Goal: Find specific page/section: Find specific page/section

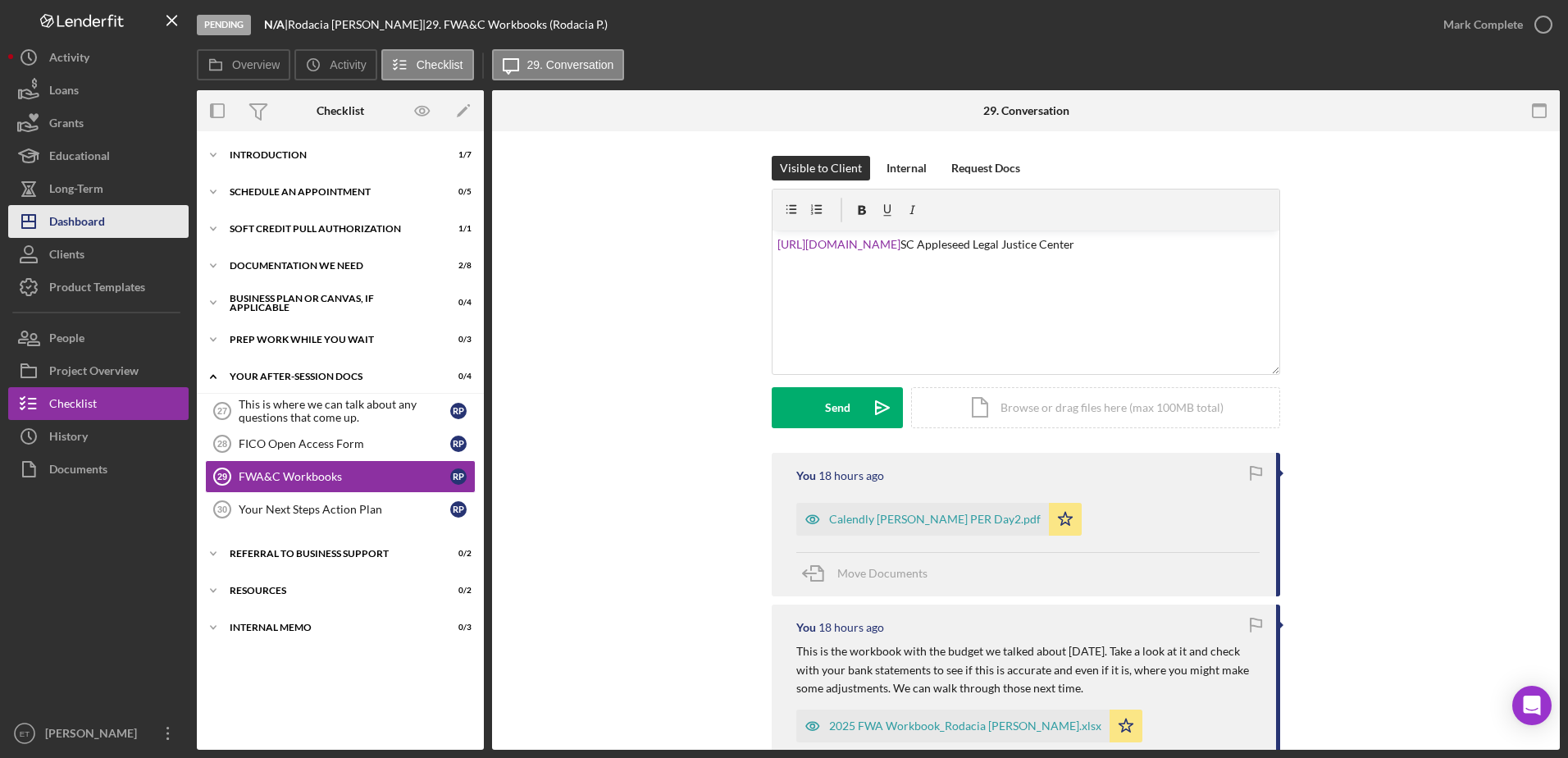
click at [88, 205] on div "Dashboard" at bounding box center [77, 223] width 56 height 37
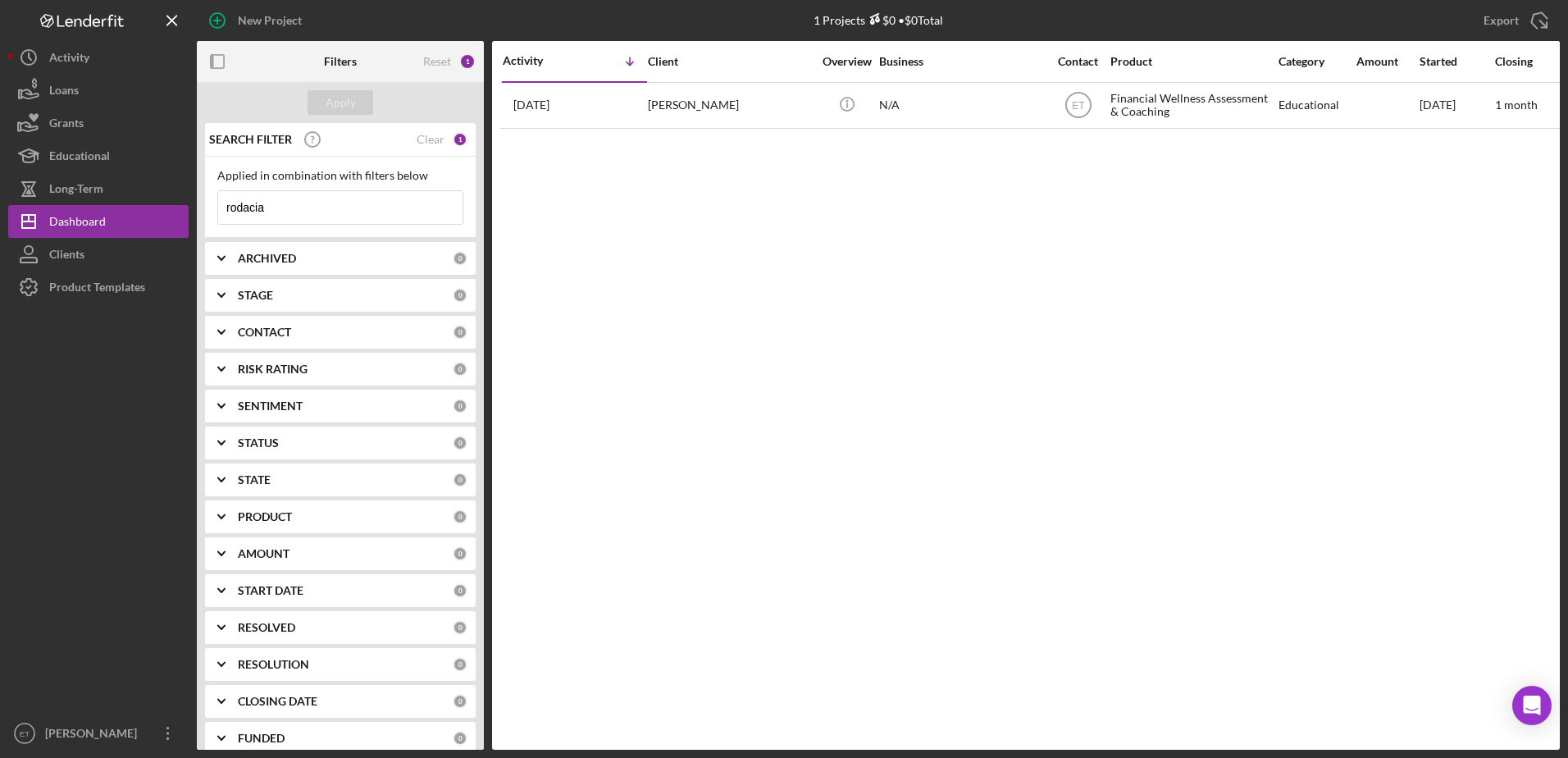
click at [286, 208] on input "rodacia" at bounding box center [340, 208] width 245 height 33
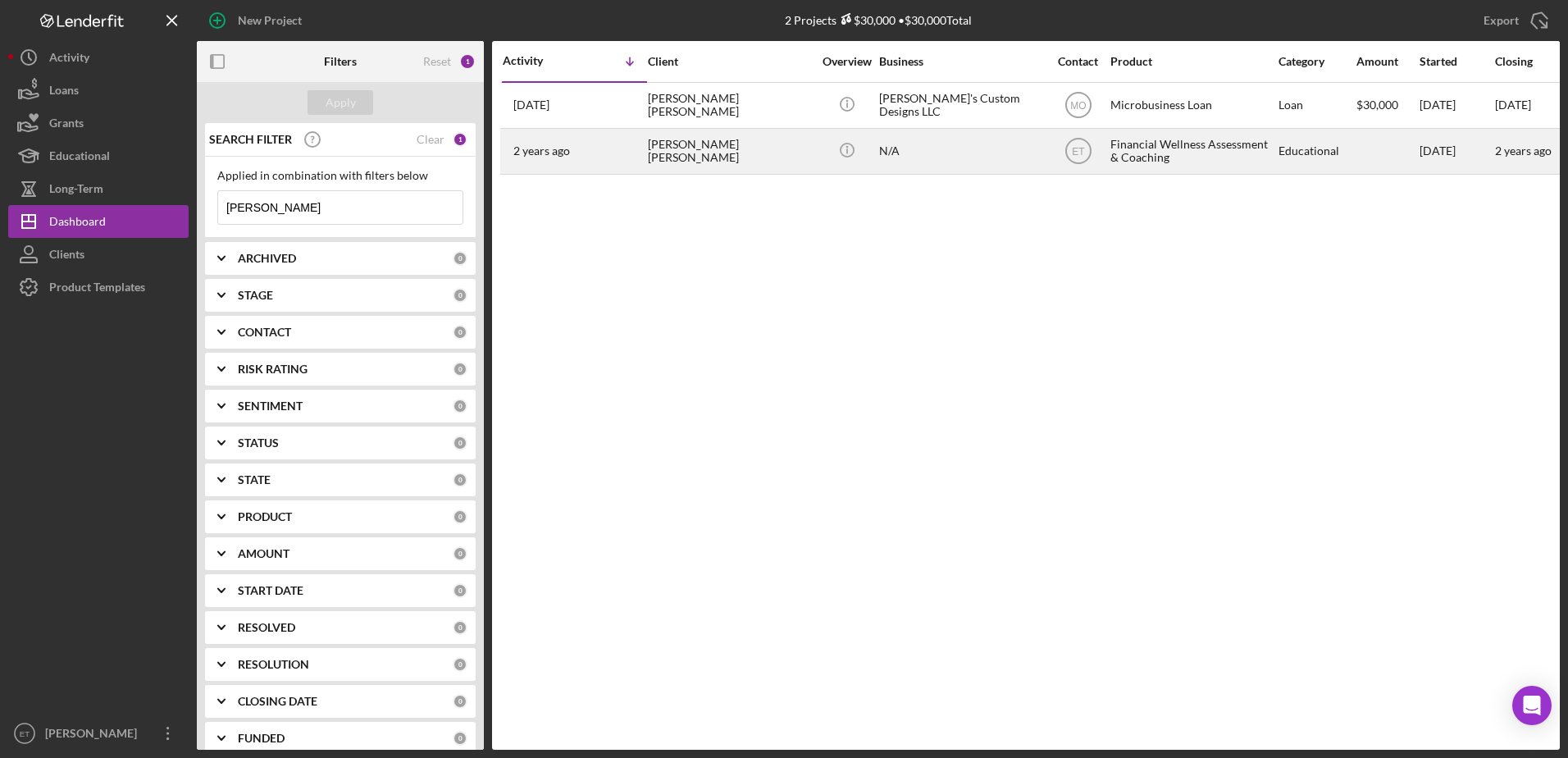
type input "[PERSON_NAME]"
click at [729, 160] on div "[PERSON_NAME] [PERSON_NAME]" at bounding box center [729, 151] width 164 height 43
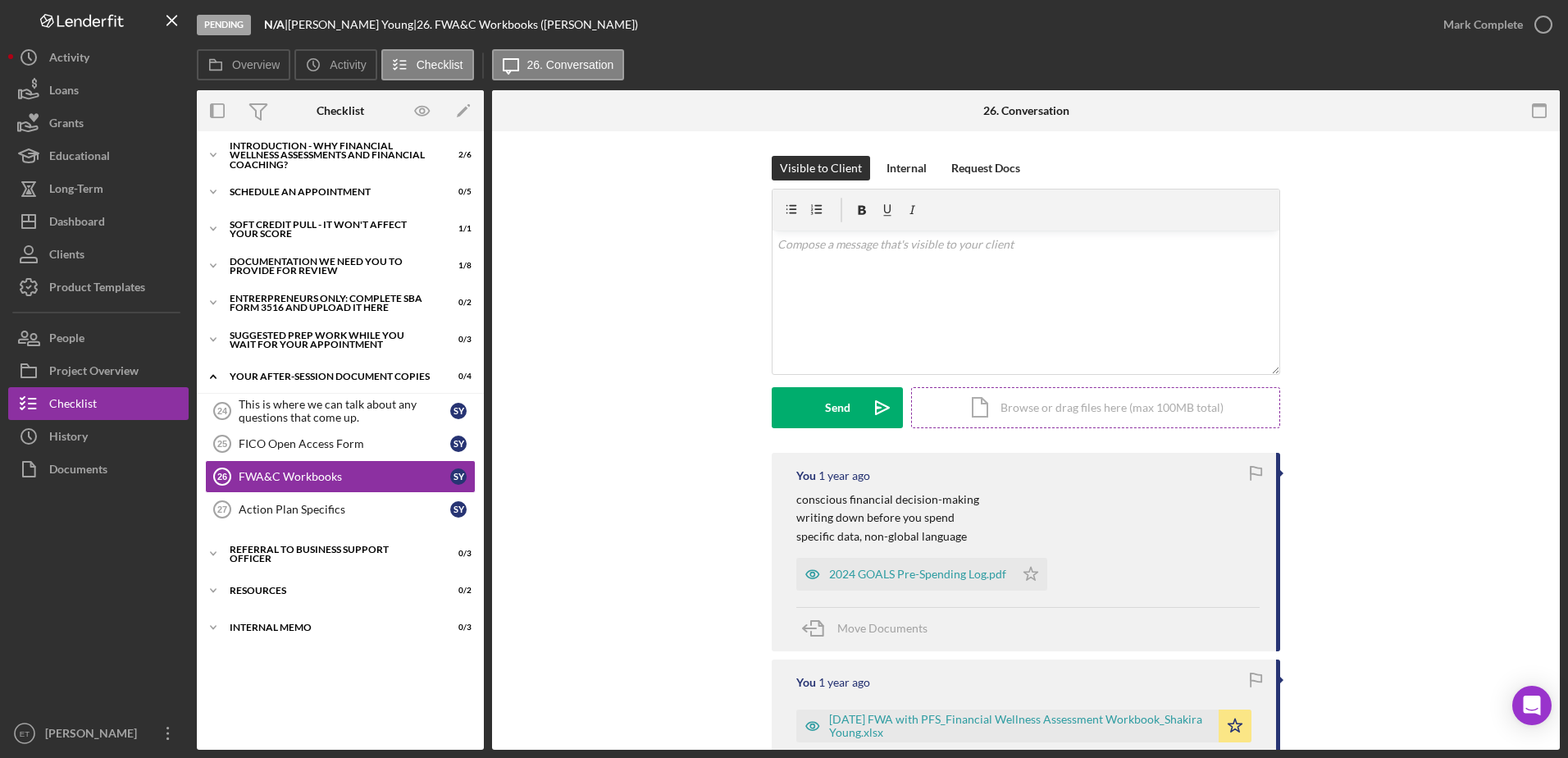
click at [1062, 414] on div "Icon/Document Browse or drag files here (max 100MB total) Tap to choose files o…" at bounding box center [1095, 407] width 369 height 41
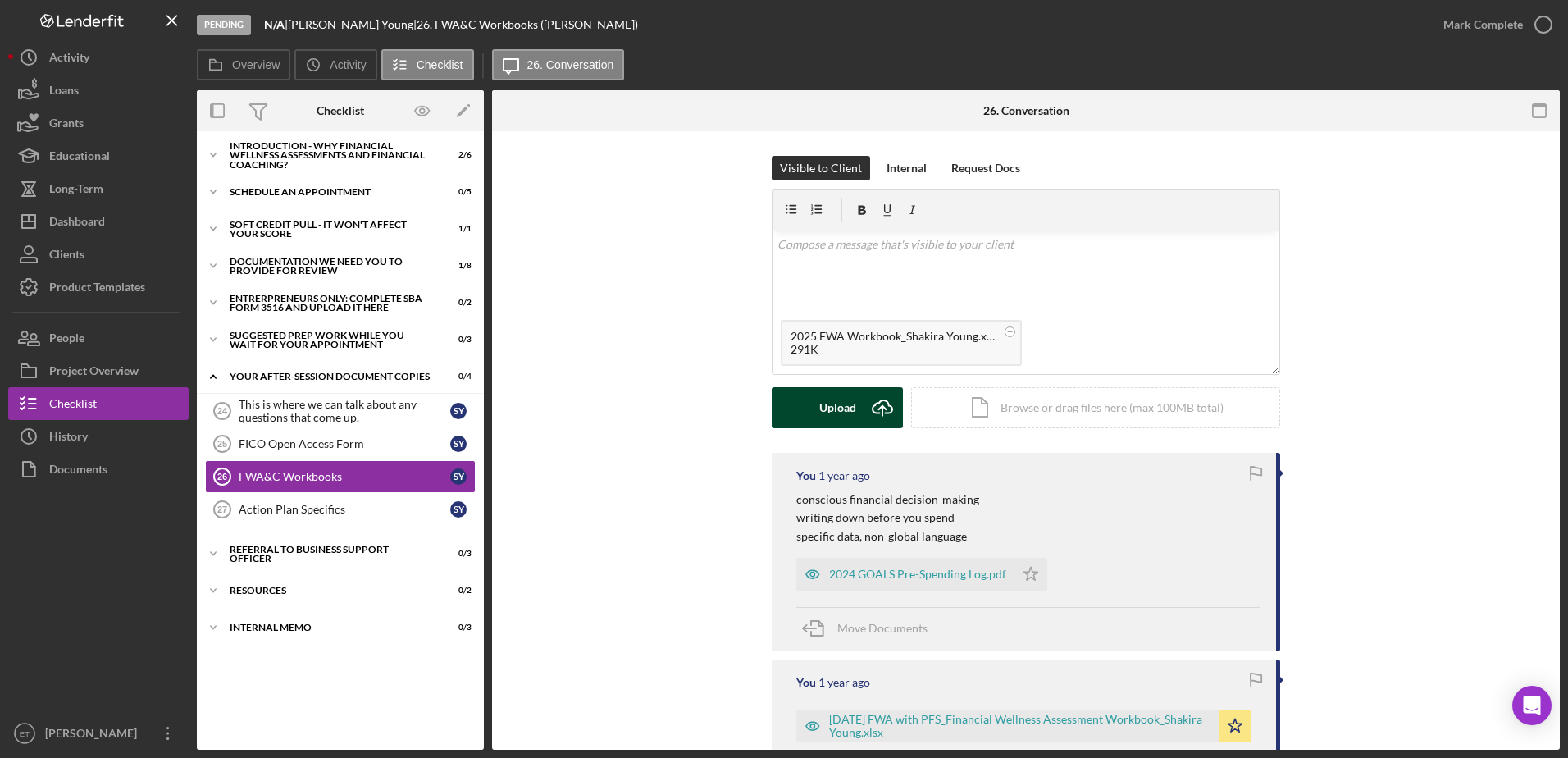
click at [812, 415] on button "Upload Icon/Upload" at bounding box center [836, 407] width 131 height 41
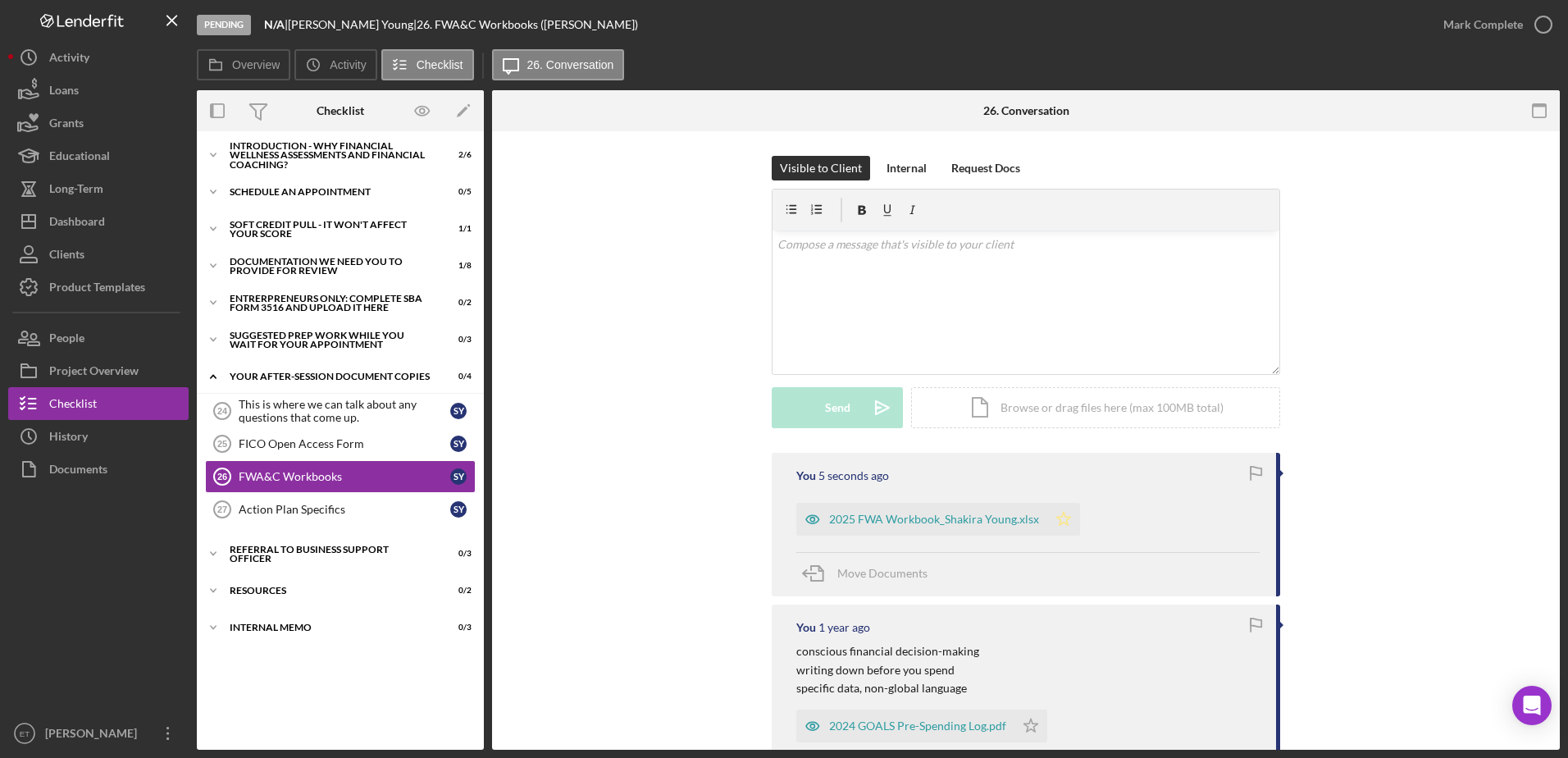
click at [1058, 524] on icon "Icon/Star" at bounding box center [1064, 519] width 33 height 33
